Goal: Task Accomplishment & Management: Use online tool/utility

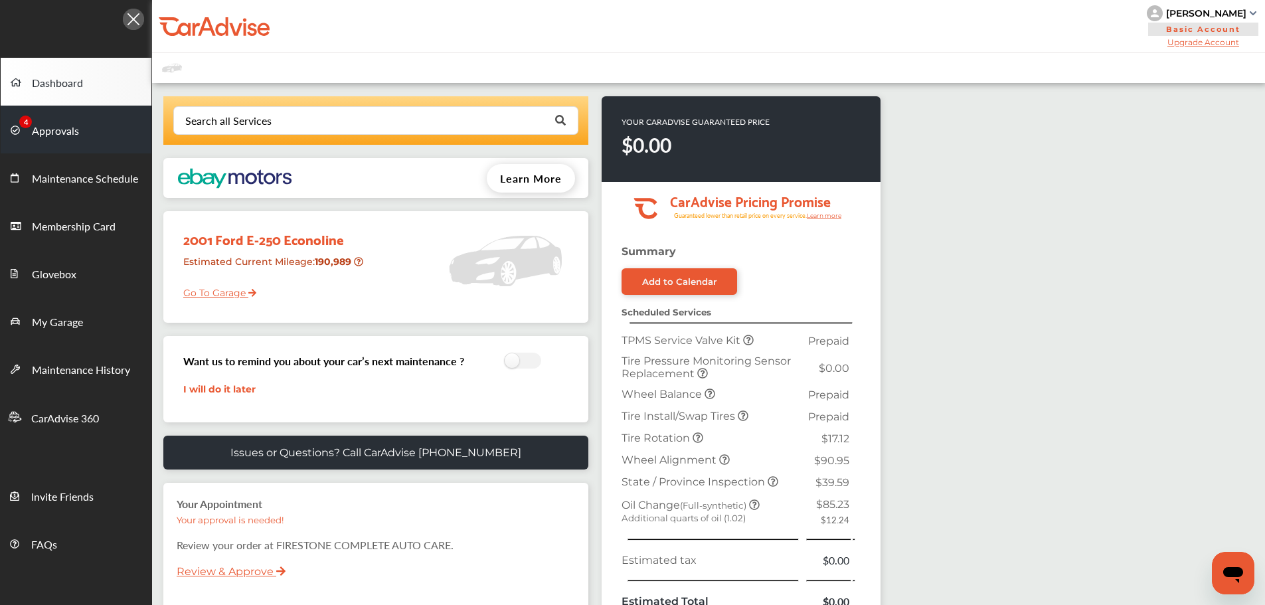
click at [43, 127] on span "Approvals" at bounding box center [55, 131] width 47 height 17
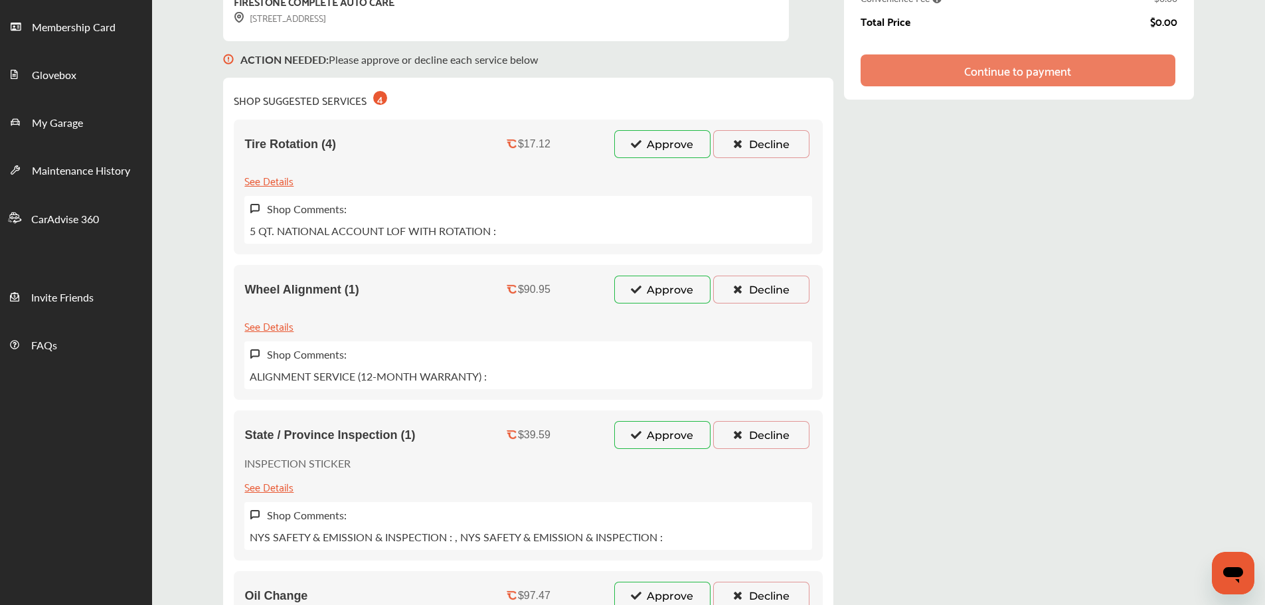
click at [663, 293] on button "Approve" at bounding box center [662, 290] width 96 height 28
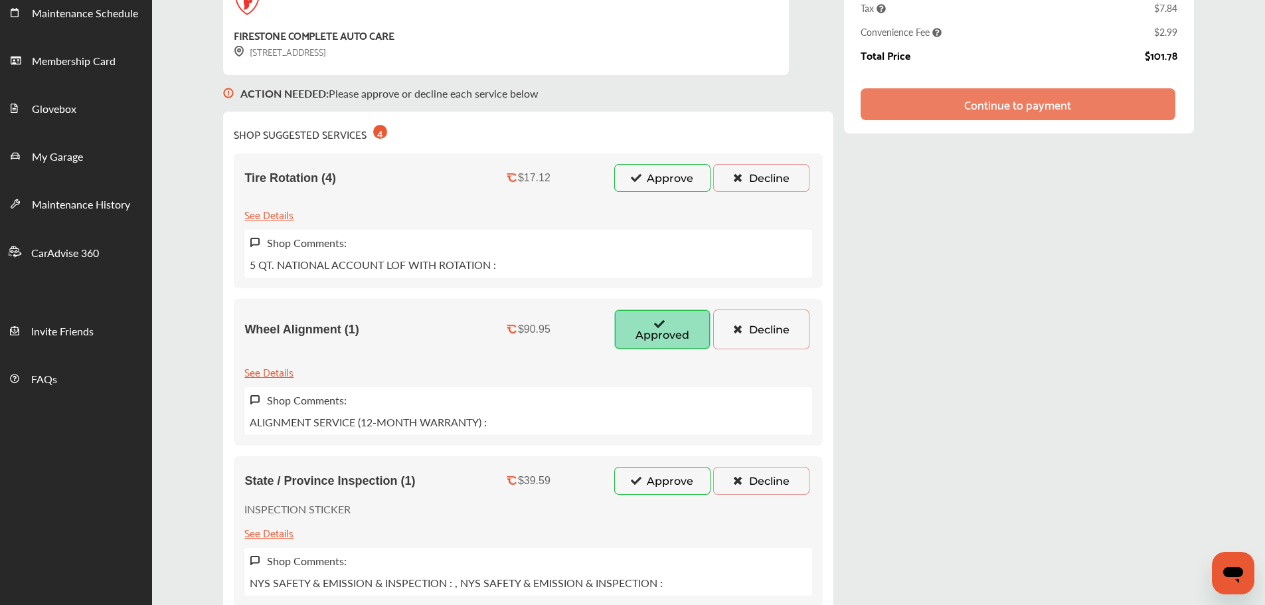
scroll to position [199, 0]
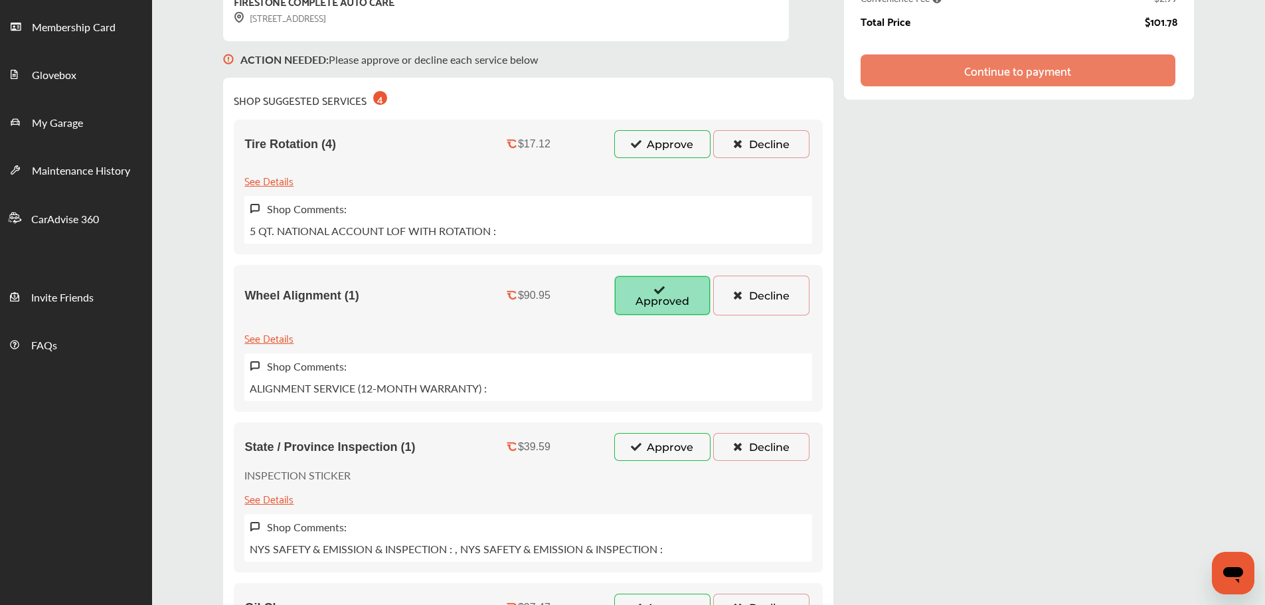
click at [760, 145] on button "Decline" at bounding box center [761, 144] width 96 height 28
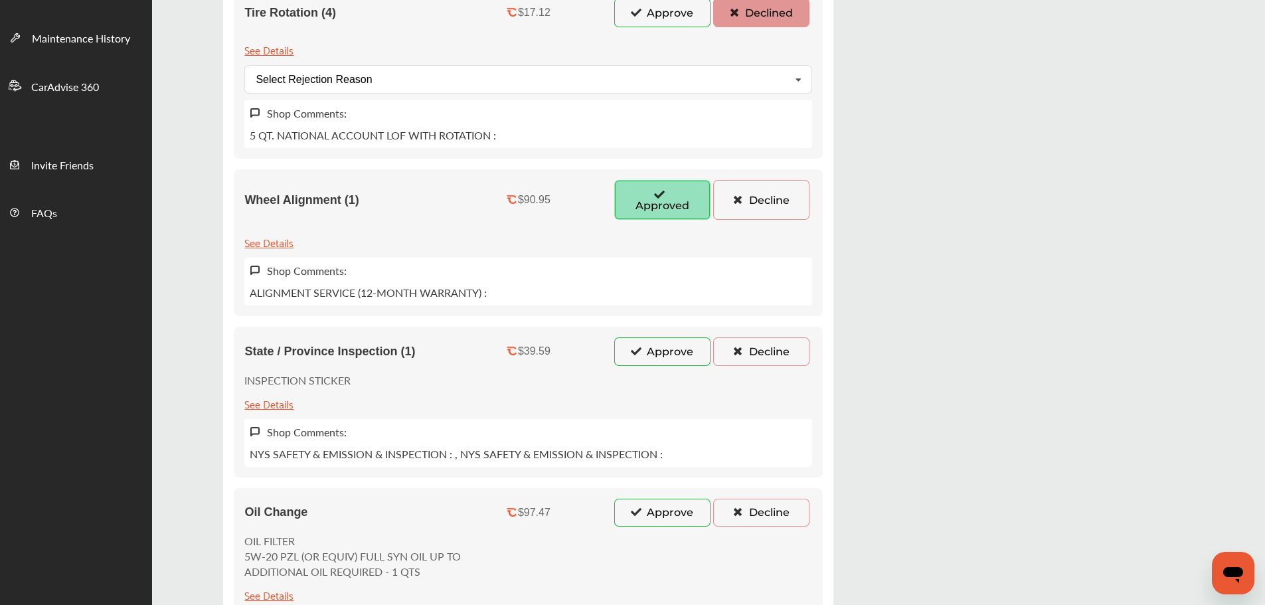
scroll to position [332, 0]
click at [665, 352] on button "Approve" at bounding box center [662, 351] width 96 height 28
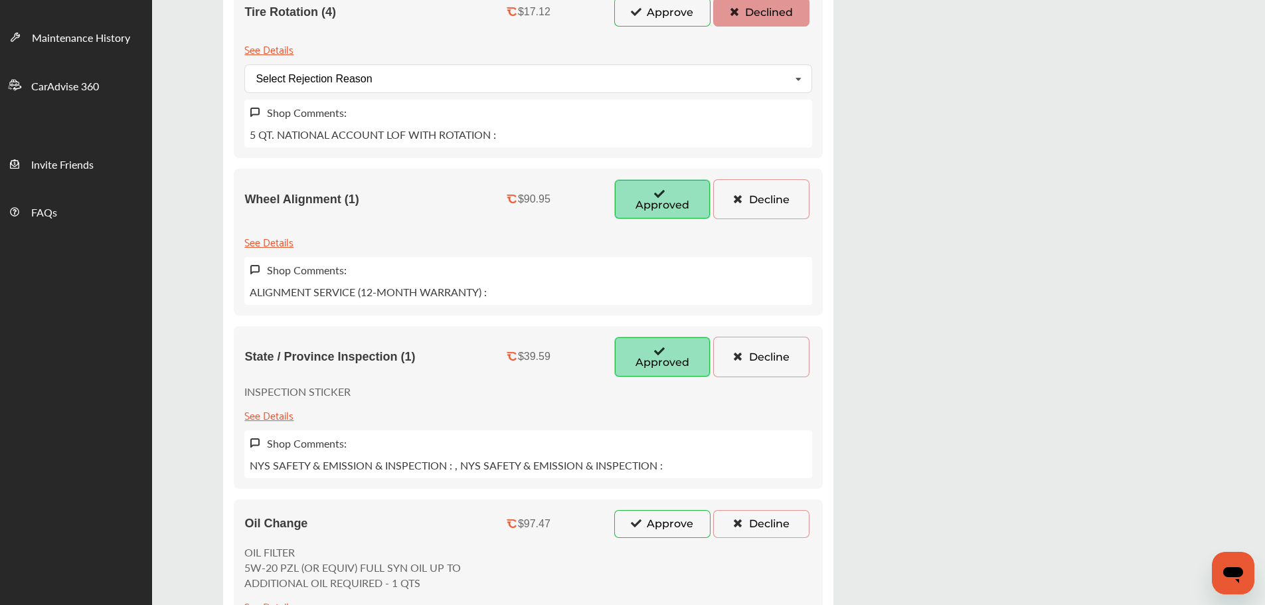
click at [750, 202] on button "Decline" at bounding box center [761, 199] width 96 height 40
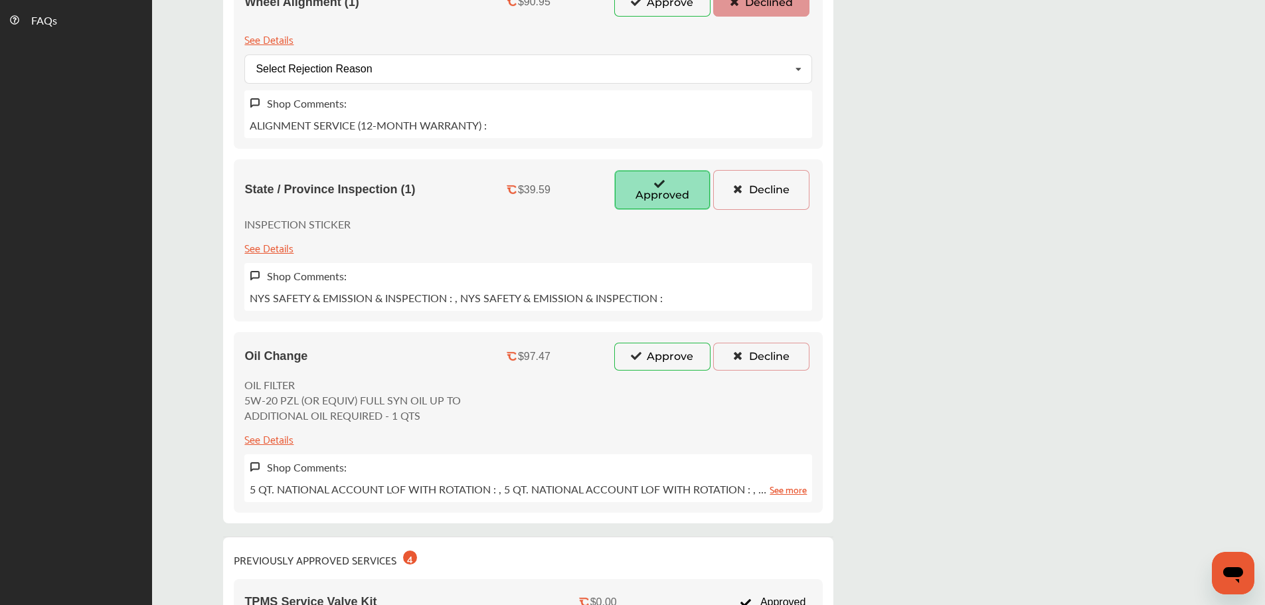
scroll to position [531, 0]
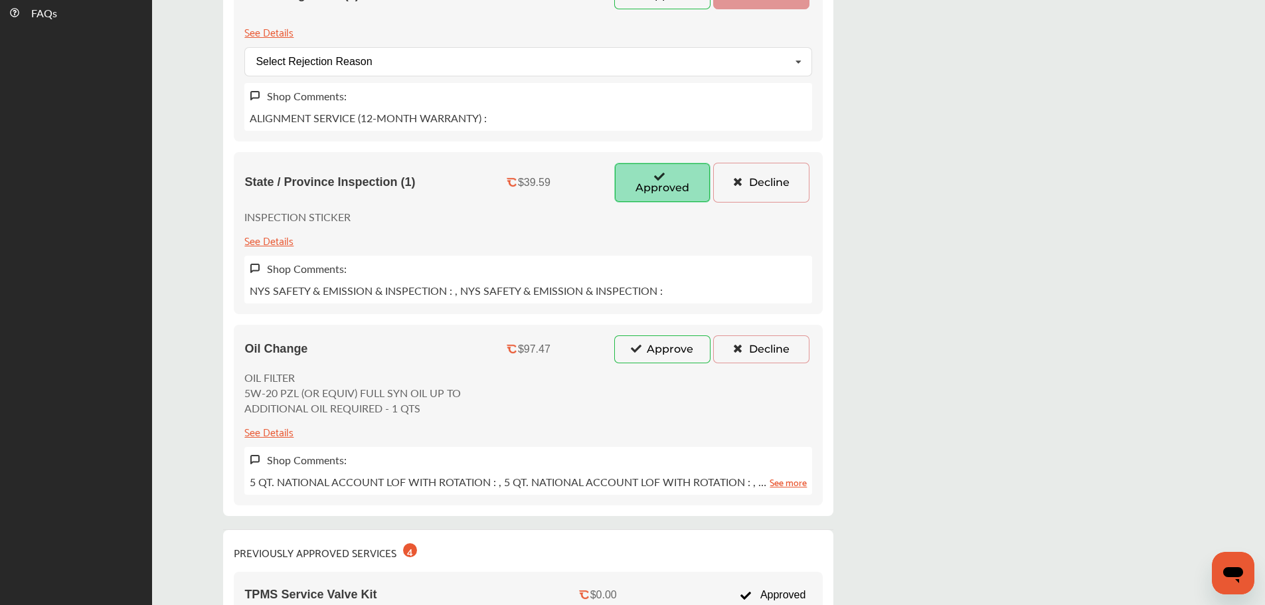
click at [663, 349] on button "Approve" at bounding box center [662, 349] width 96 height 28
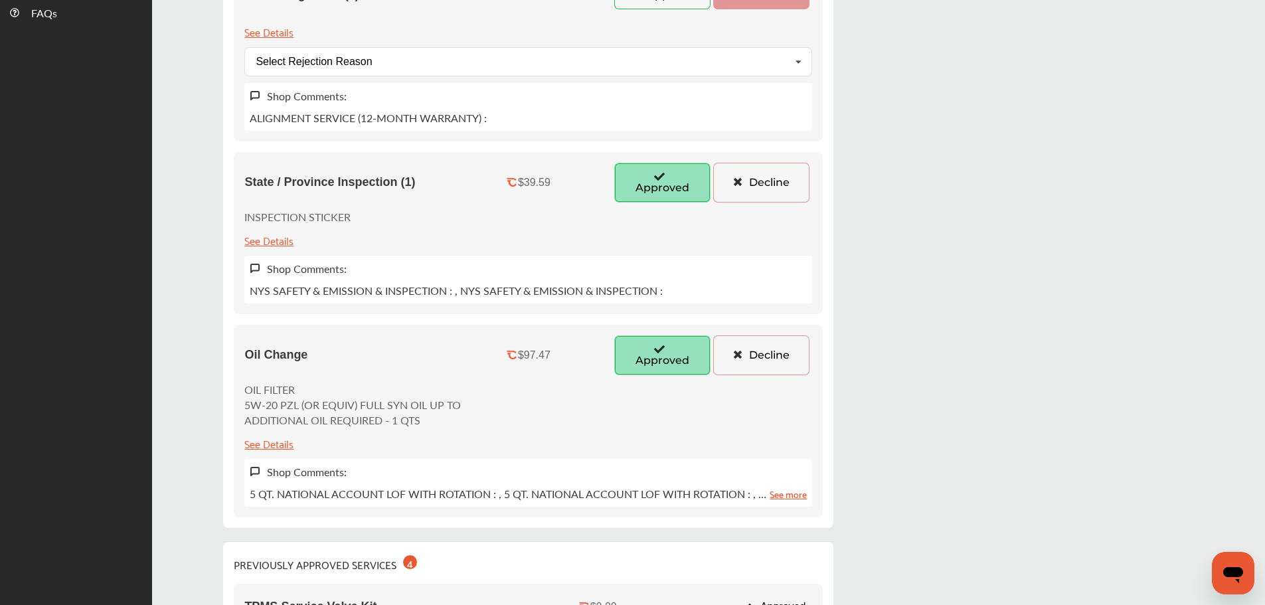
click at [734, 339] on button "Decline" at bounding box center [761, 355] width 96 height 40
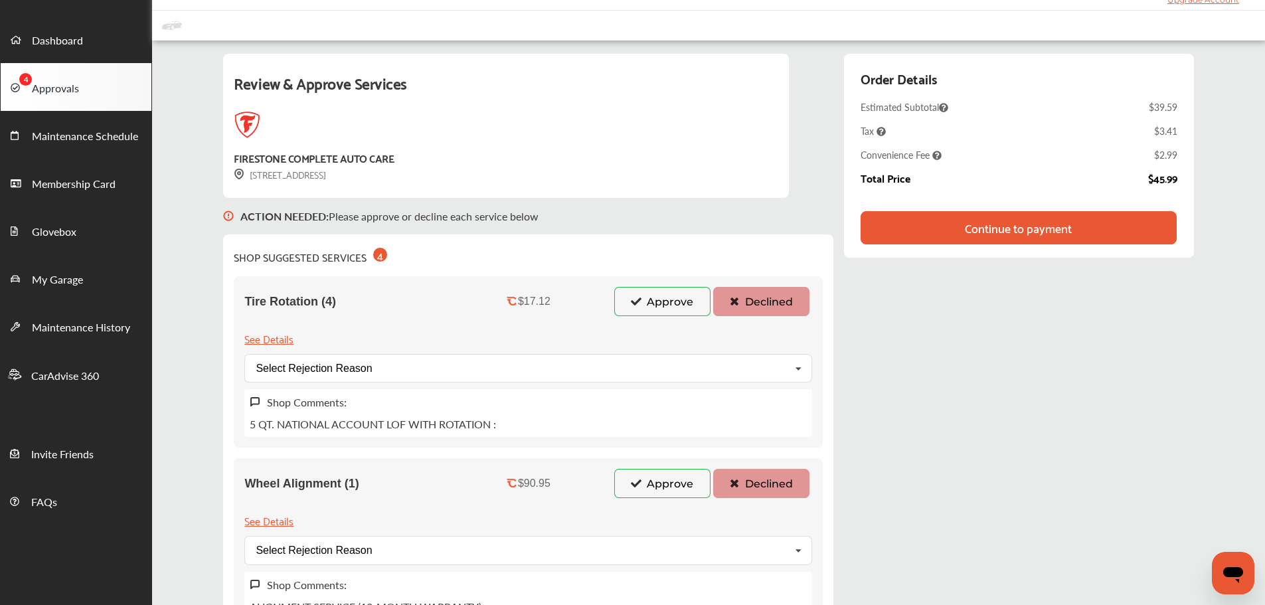
scroll to position [0, 0]
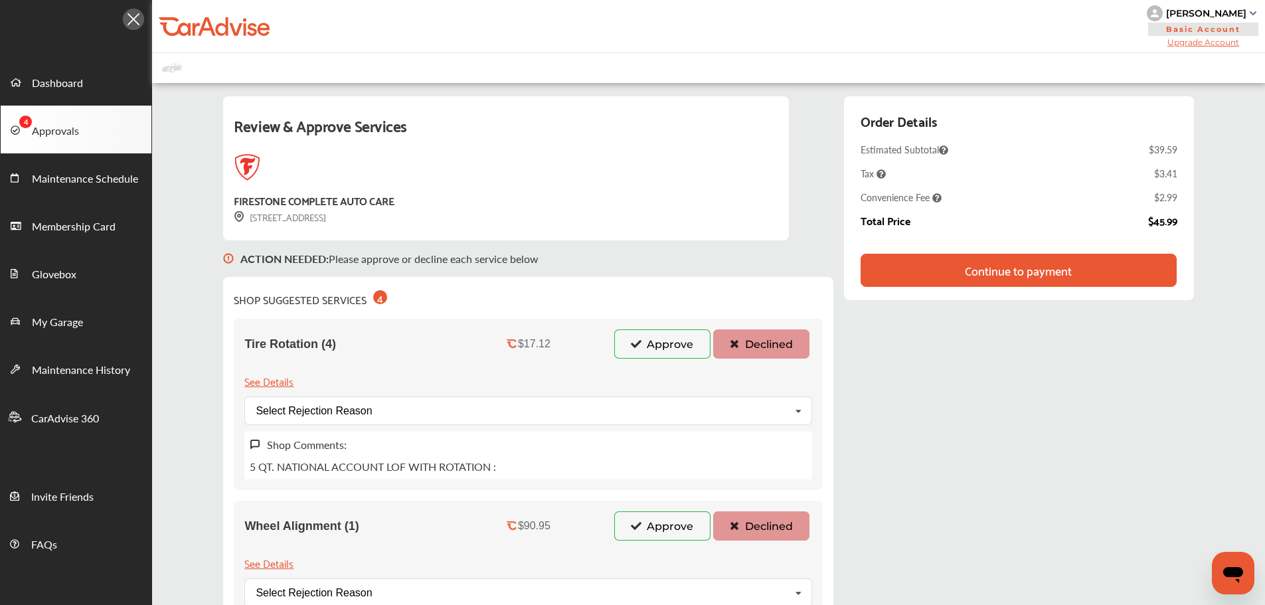
click at [1021, 270] on div "Continue to payment" at bounding box center [1018, 270] width 107 height 13
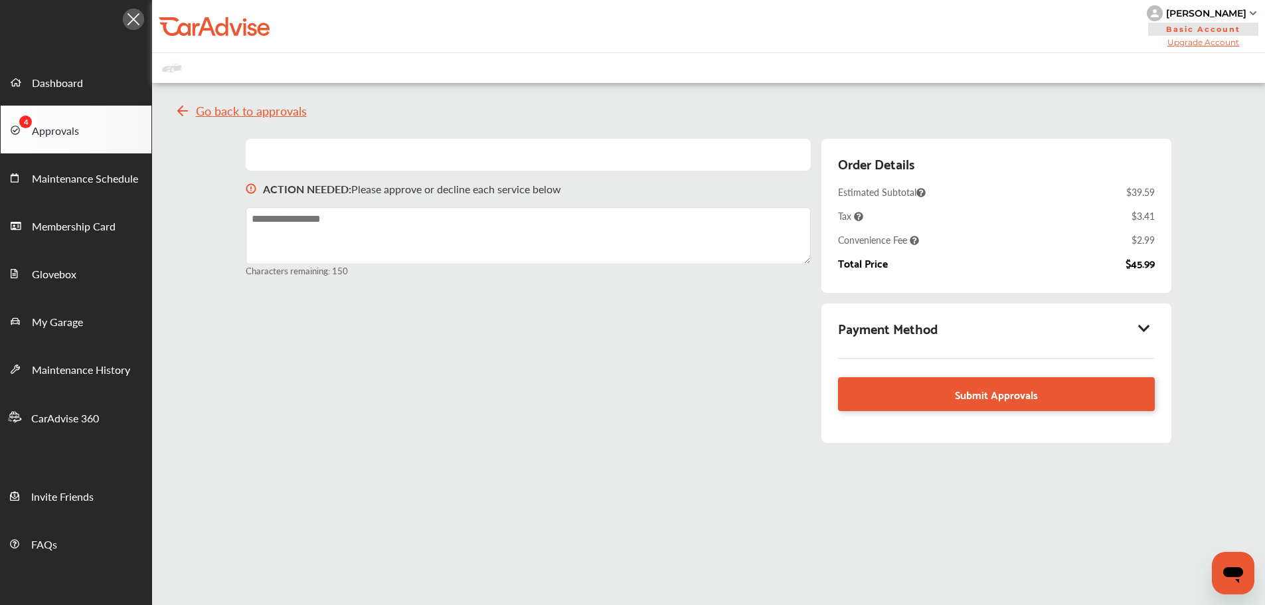
click at [1144, 327] on icon at bounding box center [1144, 327] width 16 height 13
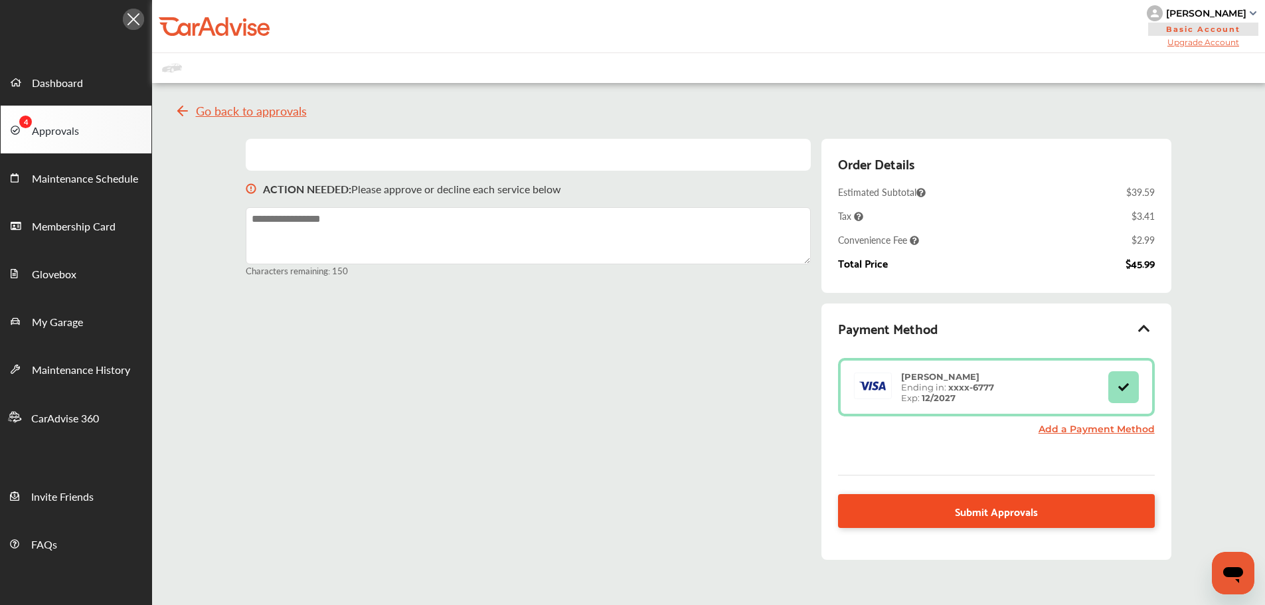
click at [881, 520] on link "Submit Approvals" at bounding box center [996, 511] width 316 height 34
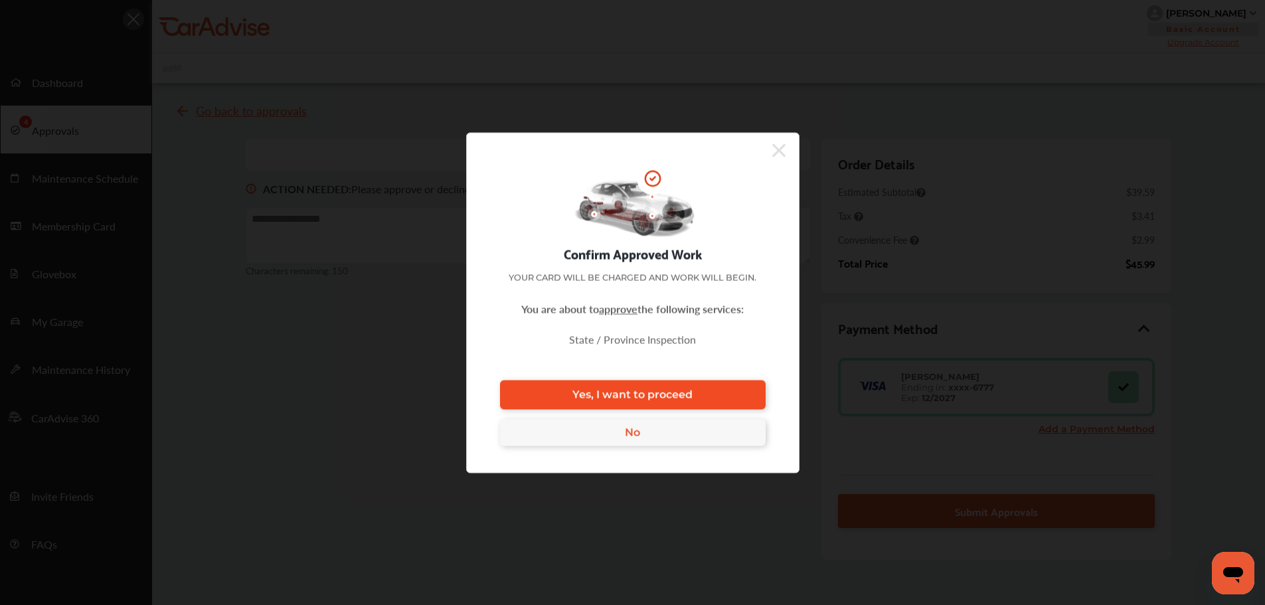
click at [709, 400] on link "Yes, I want to proceed" at bounding box center [633, 394] width 266 height 29
